Goal: Task Accomplishment & Management: Manage account settings

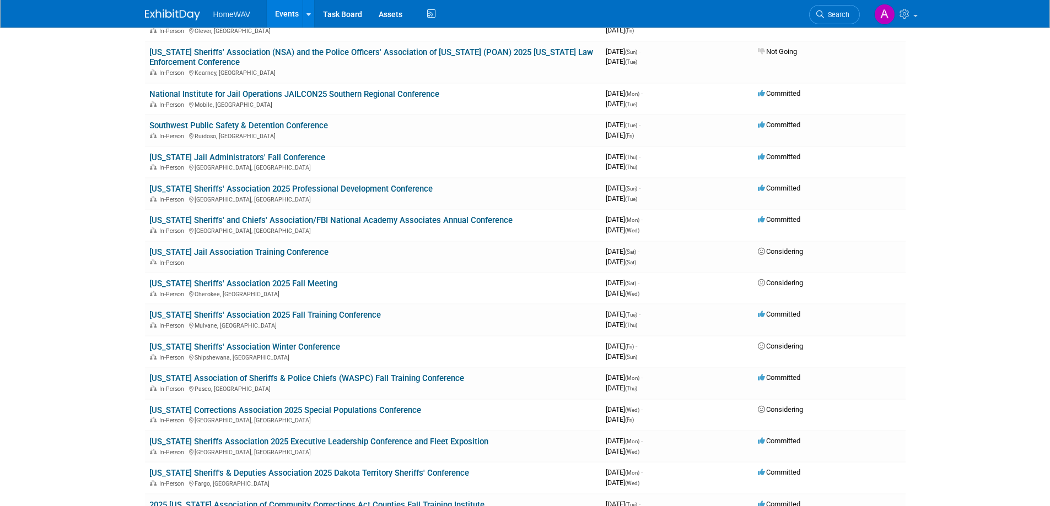
scroll to position [493, 0]
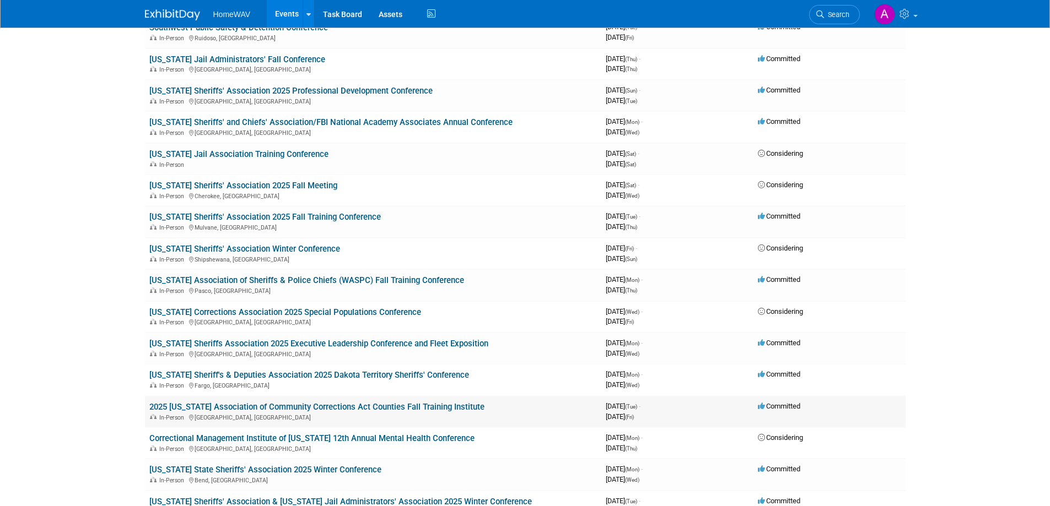
click at [304, 408] on link "2025 [US_STATE] Association of Community Corrections Act Counties Fall Training…" at bounding box center [316, 407] width 335 height 10
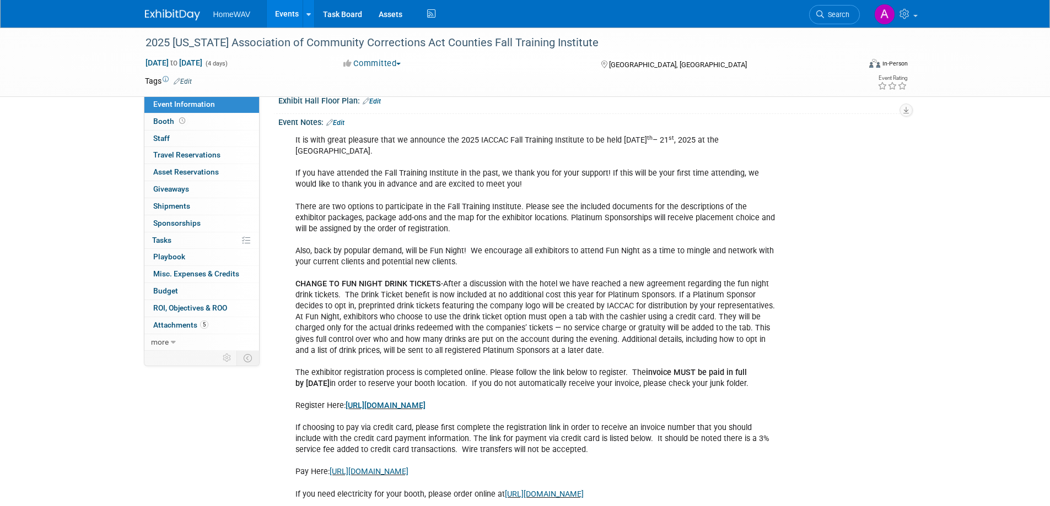
scroll to position [202, 0]
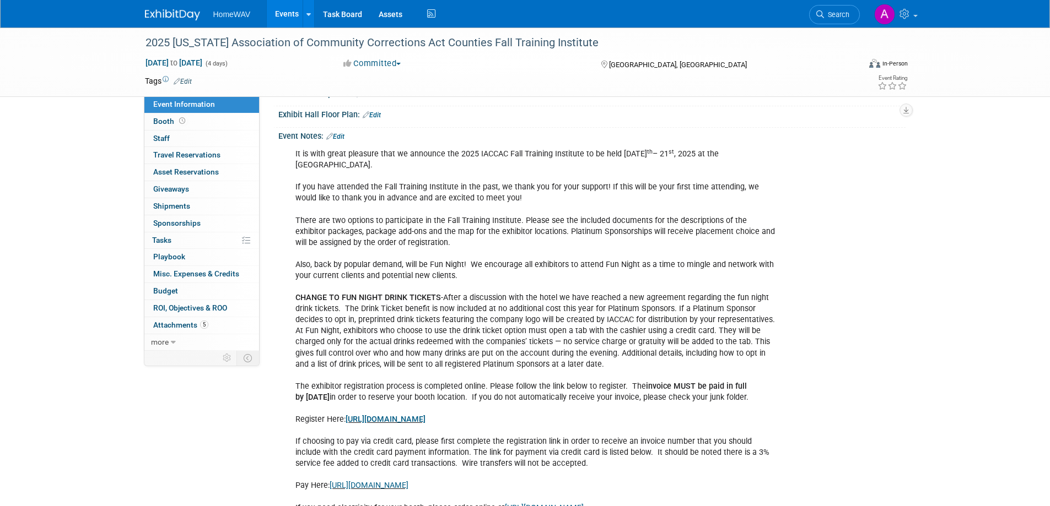
click at [342, 134] on link "Edit" at bounding box center [335, 137] width 18 height 8
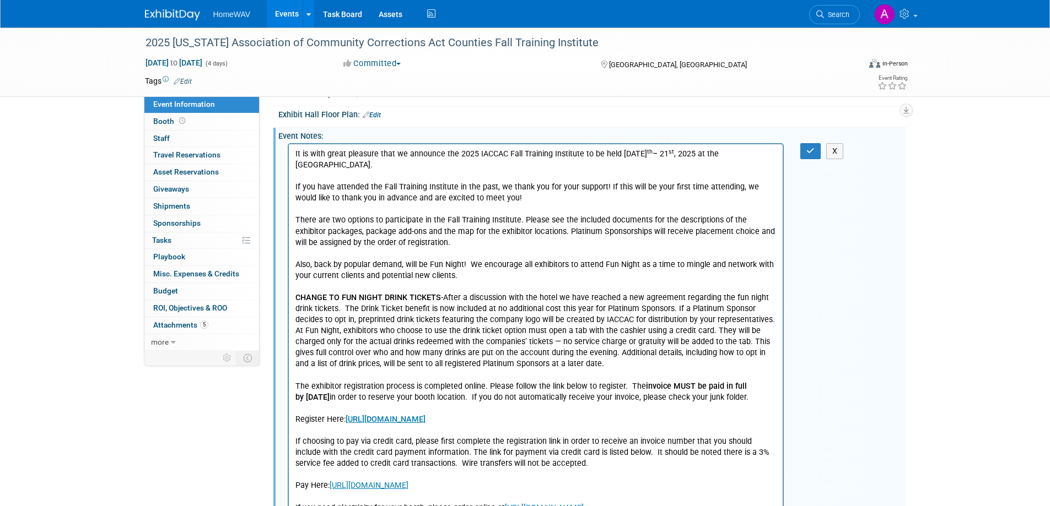
scroll to position [539, 0]
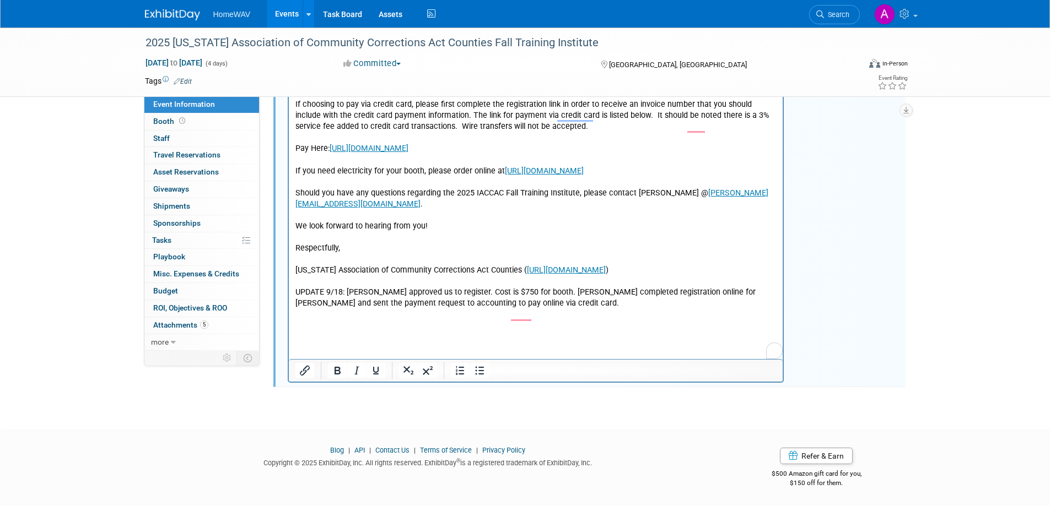
click at [495, 310] on p "It is with great pleasure that we announce the 2025 IACCAC Fall Training Instit…" at bounding box center [536, 61] width 482 height 498
click at [698, 310] on p "It is with great pleasure that we announce the 2025 IACCAC Fall Training Instit…" at bounding box center [536, 61] width 482 height 498
click at [607, 310] on p "It is with great pleasure that we announce the 2025 IACCAC Fall Training Instit…" at bounding box center [536, 61] width 482 height 498
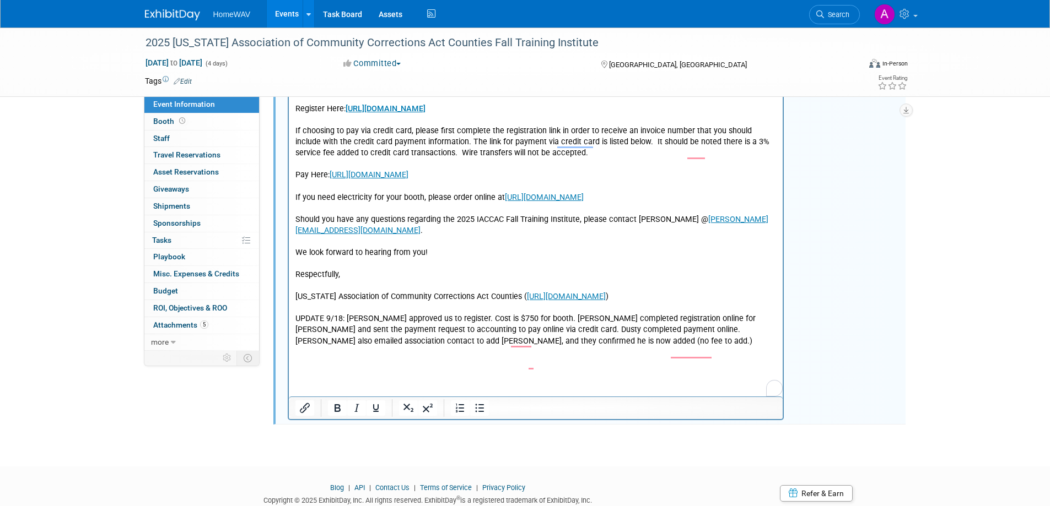
scroll to position [512, 0]
click at [526, 349] on p "It is with great pleasure that we announce the 2025 IACCAC Fall Training Instit…" at bounding box center [536, 94] width 482 height 509
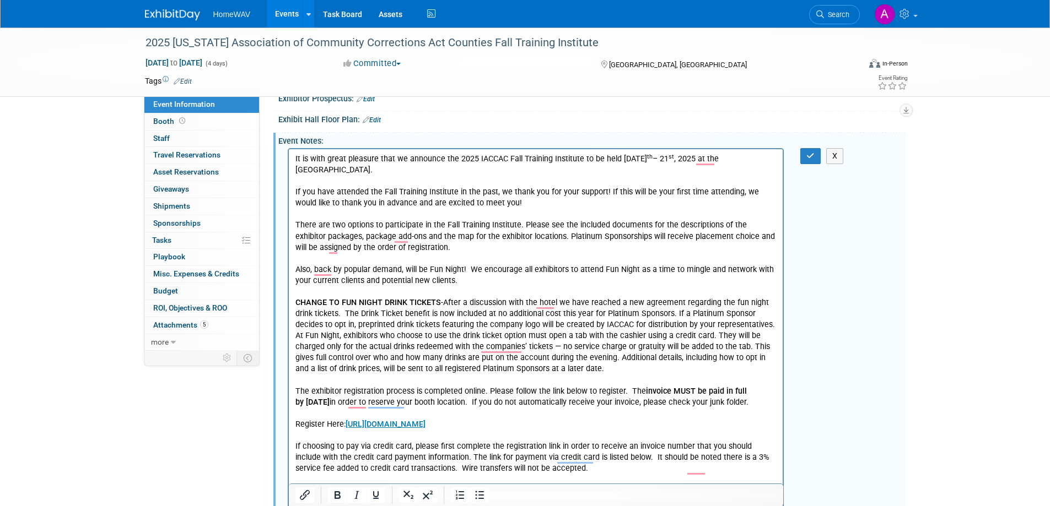
scroll to position [164, 0]
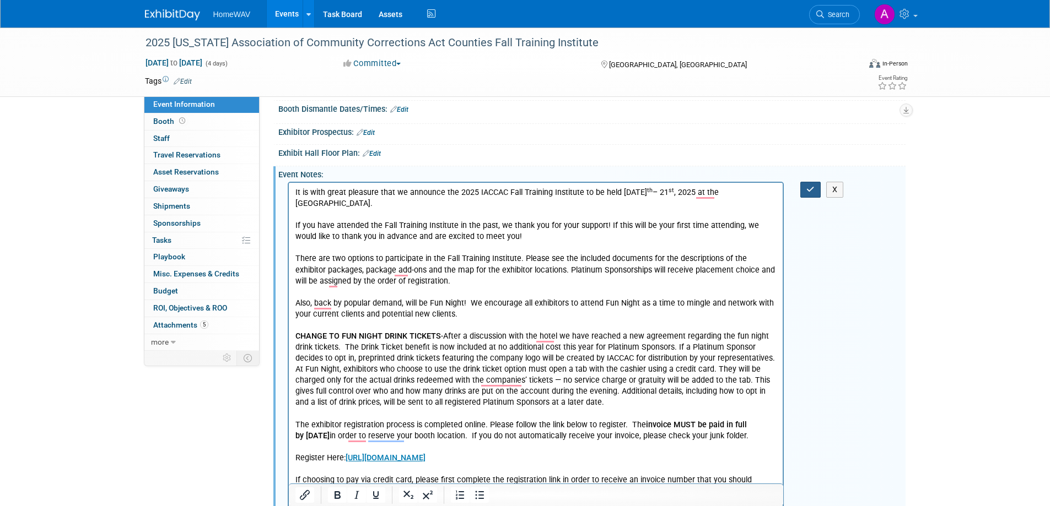
click at [808, 191] on icon "button" at bounding box center [810, 190] width 8 height 8
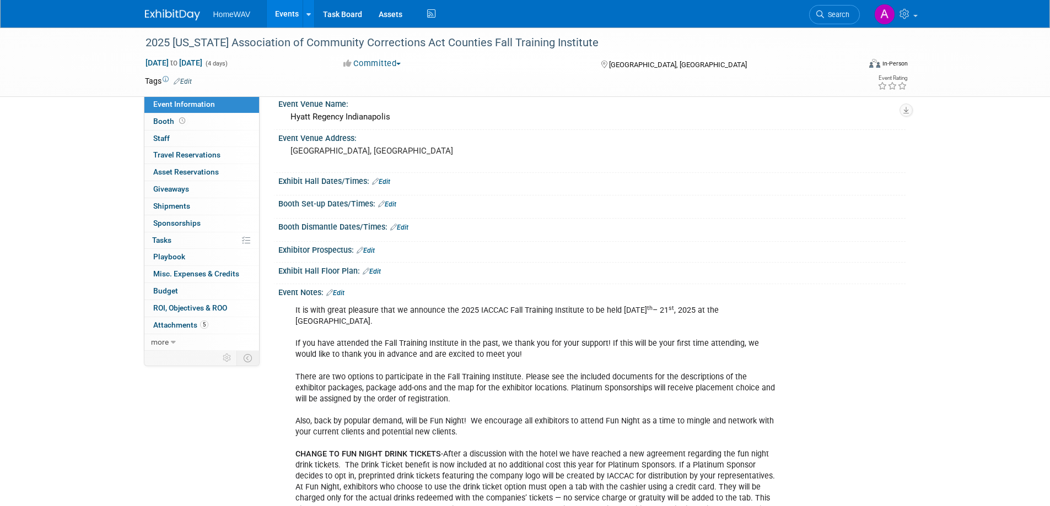
scroll to position [0, 0]
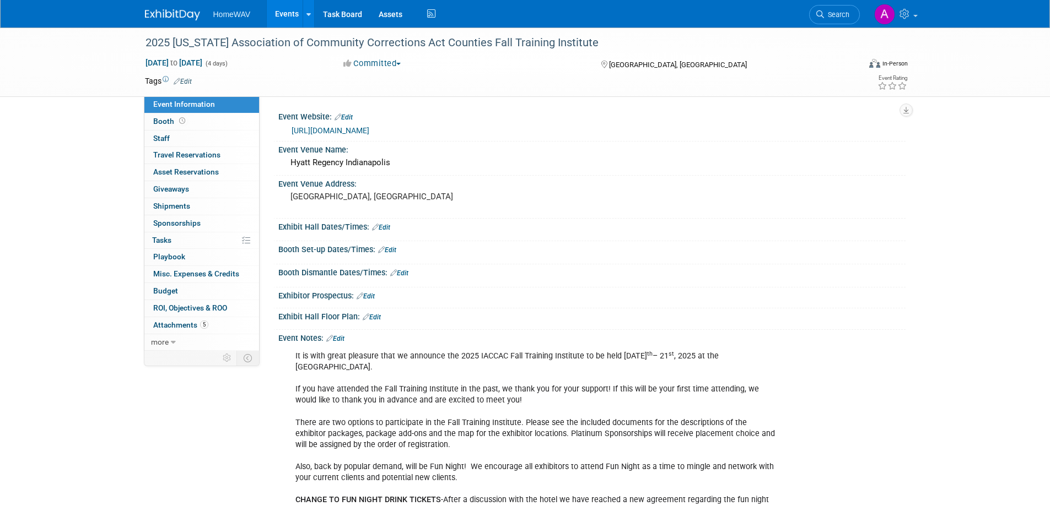
click at [280, 15] on link "Events" at bounding box center [287, 14] width 40 height 28
